Goal: Check status: Check status

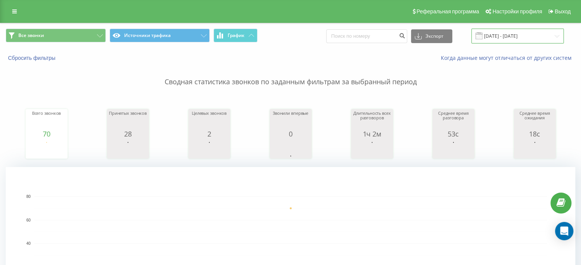
click at [534, 37] on input "04.06.2025 - 04.06.2025" at bounding box center [517, 36] width 92 height 15
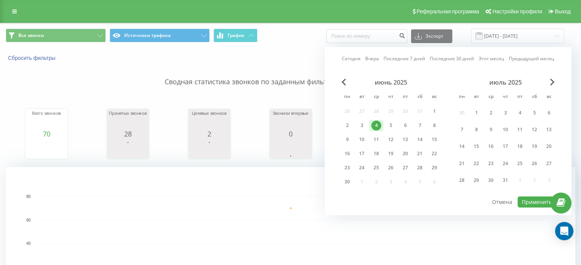
click at [359, 55] on div "Сегодня Вчера Последние 7 дней Последние 30 дней Этот месяц Предыдущий месяц" at bounding box center [448, 59] width 212 height 8
click at [357, 61] on link "Сегодня" at bounding box center [351, 58] width 19 height 7
click at [524, 200] on button "Применить" at bounding box center [536, 202] width 39 height 11
type input "[DATE] - [DATE]"
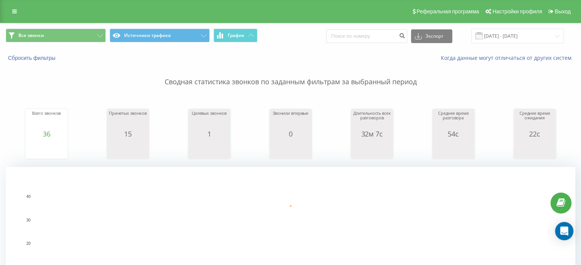
click at [521, 38] on input "[DATE] - [DATE]" at bounding box center [517, 36] width 92 height 15
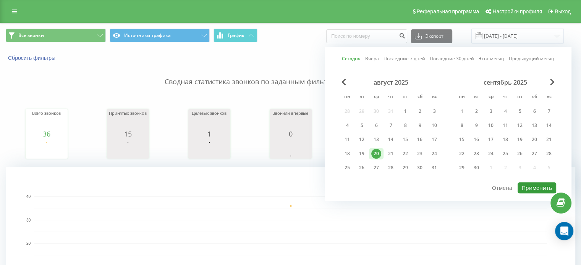
click at [535, 189] on button "Применить" at bounding box center [536, 187] width 39 height 11
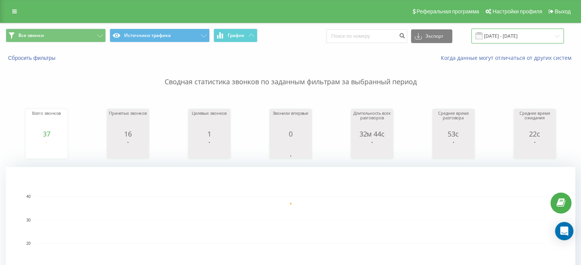
click at [520, 42] on input "[DATE] - [DATE]" at bounding box center [517, 36] width 92 height 15
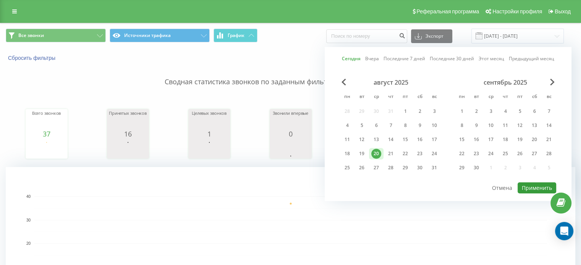
click at [529, 189] on button "Применить" at bounding box center [536, 187] width 39 height 11
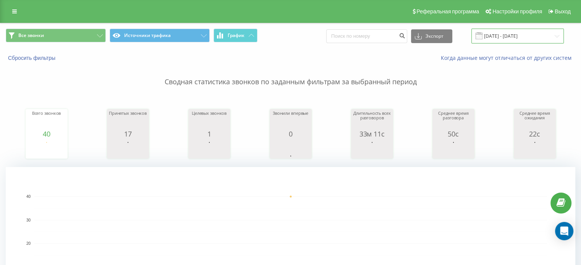
click at [504, 32] on input "[DATE] - [DATE]" at bounding box center [517, 36] width 92 height 15
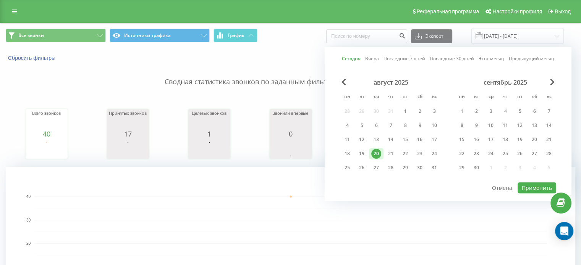
click at [537, 193] on div "Сегодня Вчера Последние 7 дней Последние 30 дней Этот месяц Предыдущий месяц ав…" at bounding box center [447, 124] width 247 height 154
click at [542, 187] on button "Применить" at bounding box center [536, 187] width 39 height 11
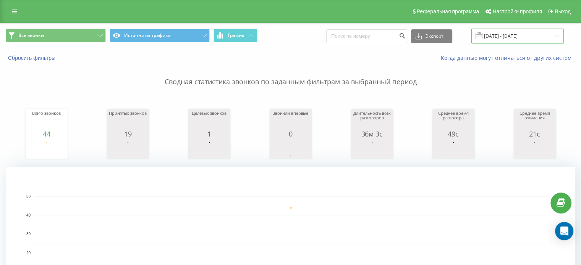
click at [516, 36] on input "[DATE] - [DATE]" at bounding box center [517, 36] width 92 height 15
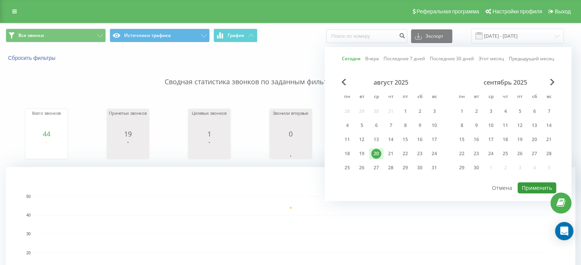
click at [534, 187] on button "Применить" at bounding box center [536, 187] width 39 height 11
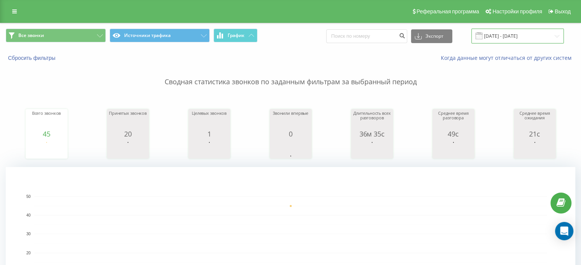
click at [502, 37] on input "[DATE] - [DATE]" at bounding box center [517, 36] width 92 height 15
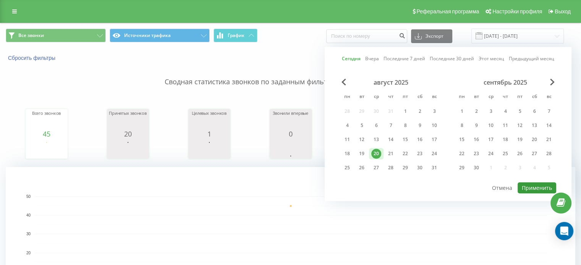
click at [529, 187] on button "Применить" at bounding box center [536, 187] width 39 height 11
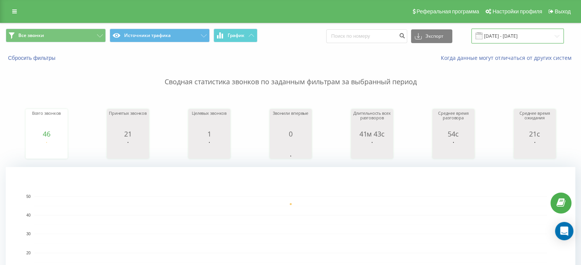
click at [527, 30] on input "[DATE] - [DATE]" at bounding box center [517, 36] width 92 height 15
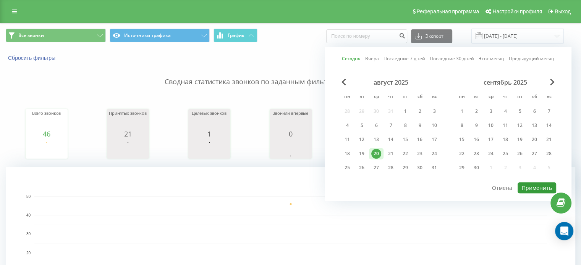
click at [529, 189] on button "Применить" at bounding box center [536, 187] width 39 height 11
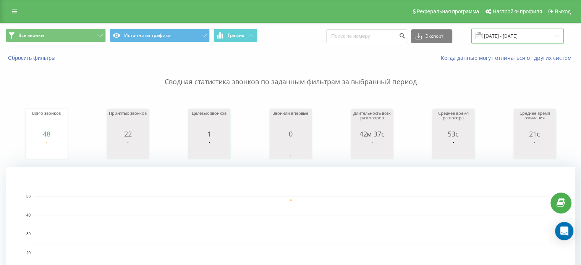
click at [520, 34] on input "[DATE] - [DATE]" at bounding box center [517, 36] width 92 height 15
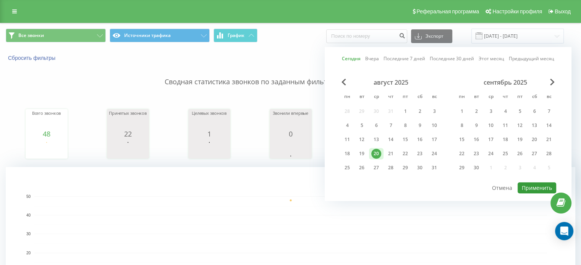
click at [530, 182] on button "Применить" at bounding box center [536, 187] width 39 height 11
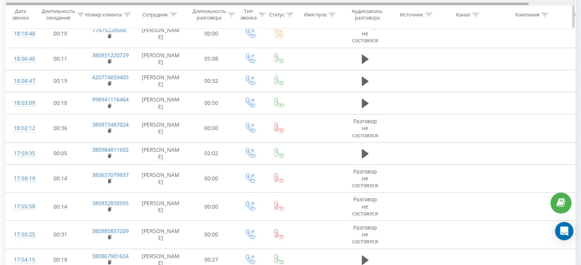
scroll to position [430, 0]
